Goal: Ask a question

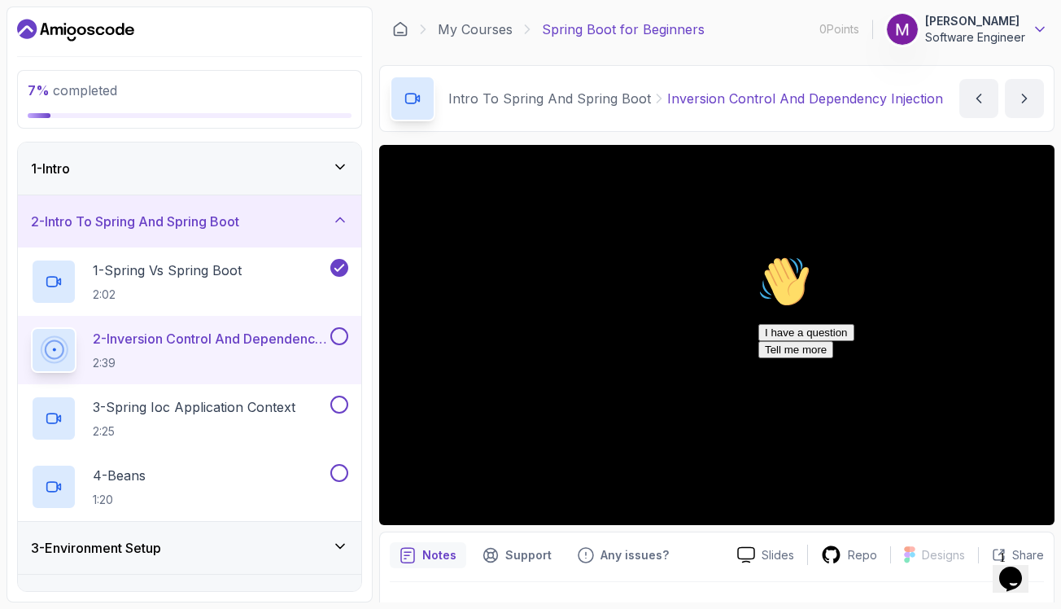
click at [1042, 27] on icon at bounding box center [1040, 29] width 16 height 16
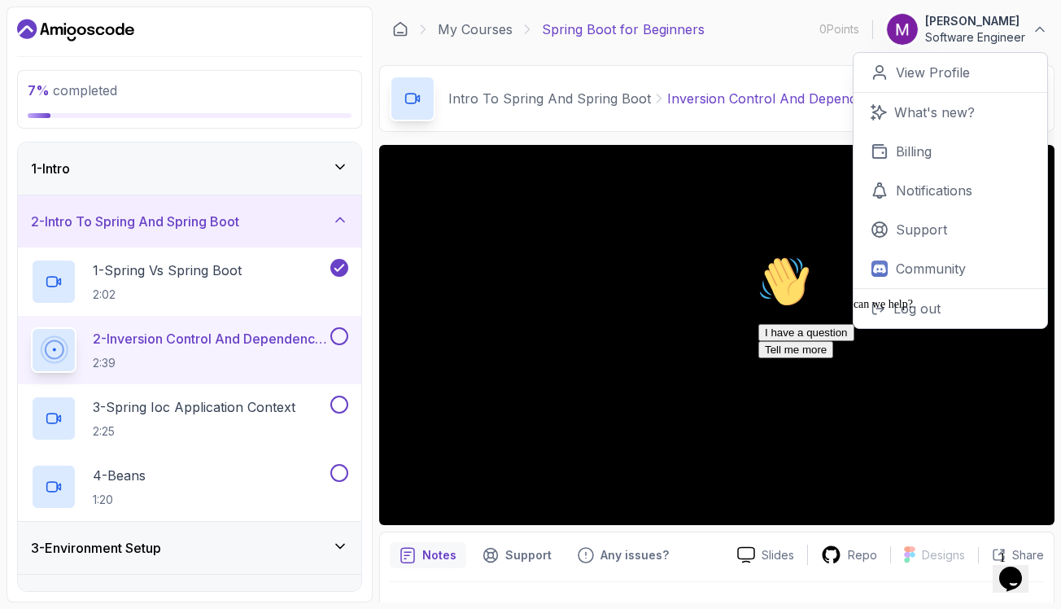
click at [751, 58] on main "My Courses Spring Boot for Beginners 0 Points 1 [PERSON_NAME] Software Engineer…" at bounding box center [717, 305] width 676 height 596
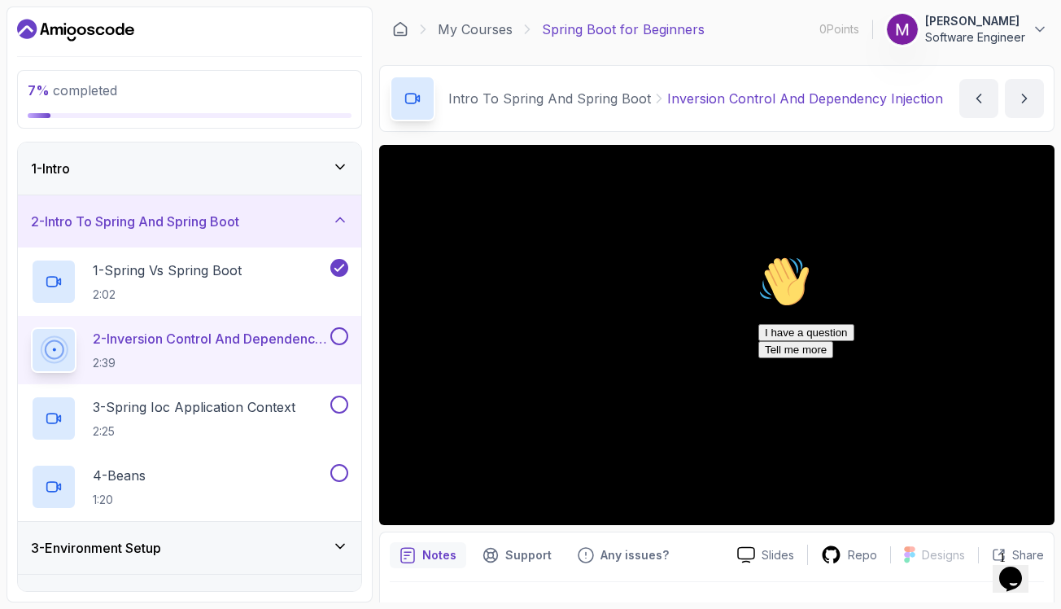
click at [1014, 572] on icon "$i18n('chat', 'chat_widget')" at bounding box center [1011, 579] width 23 height 24
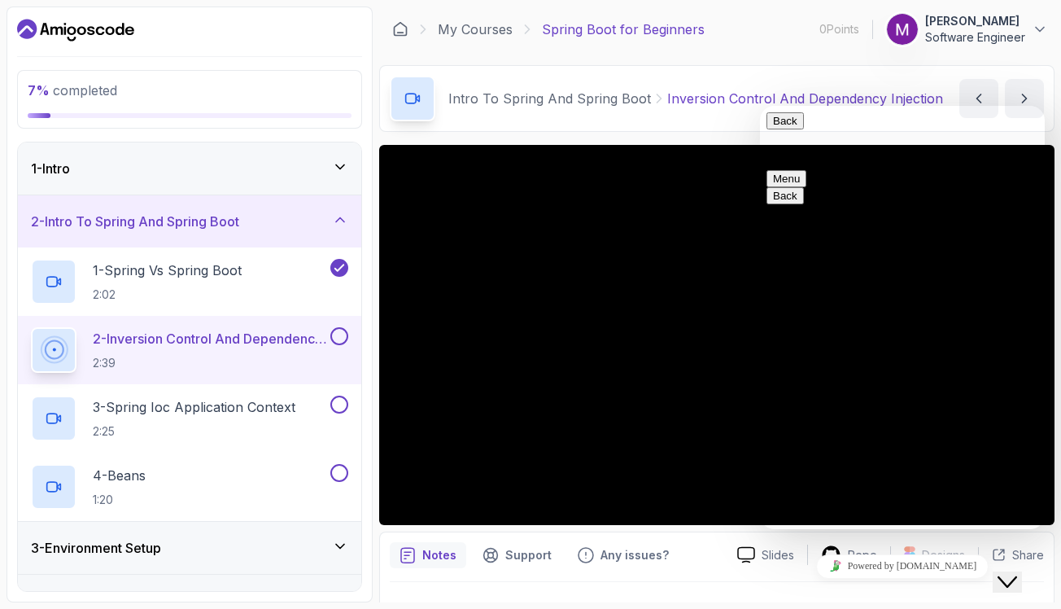
click at [760, 106] on textarea at bounding box center [760, 106] width 0 height 0
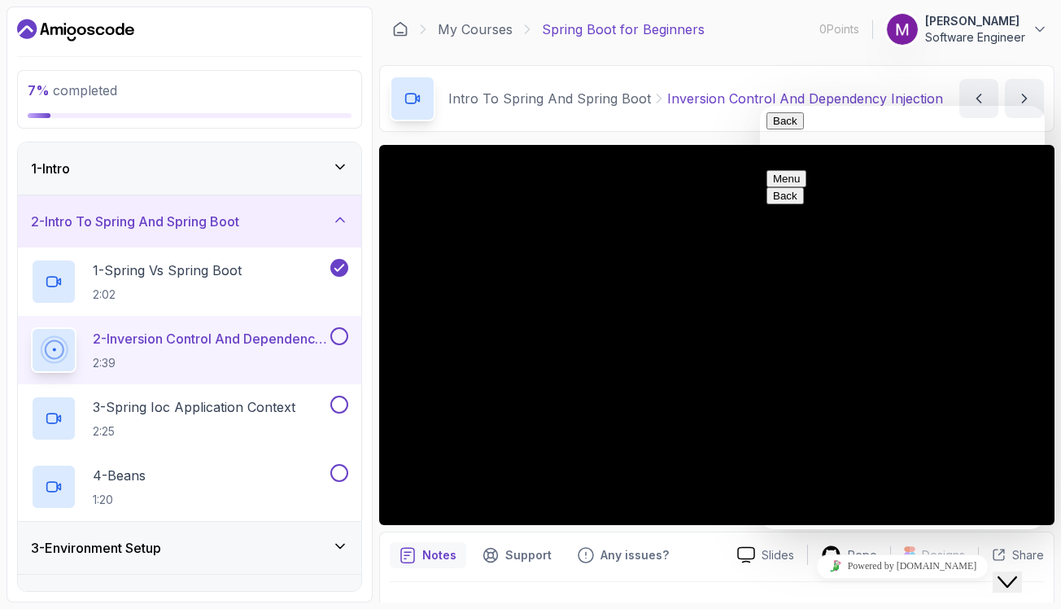
click at [792, 129] on button "Back" at bounding box center [785, 120] width 37 height 17
click at [1008, 577] on icon "Close Chat This icon closes the chat window." at bounding box center [1008, 582] width 20 height 20
